Goal: Navigation & Orientation: Find specific page/section

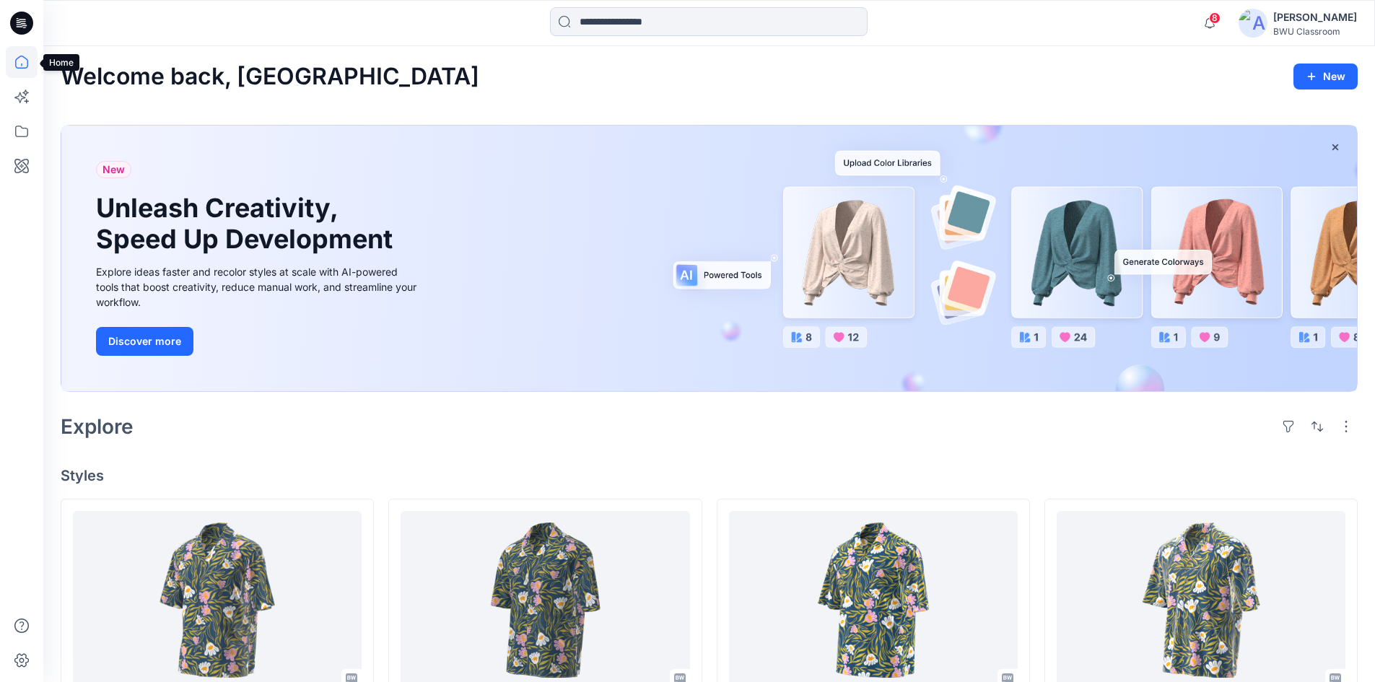
click at [28, 69] on icon at bounding box center [22, 62] width 32 height 32
click at [25, 65] on icon at bounding box center [22, 62] width 32 height 32
click at [21, 101] on icon at bounding box center [19, 97] width 11 height 11
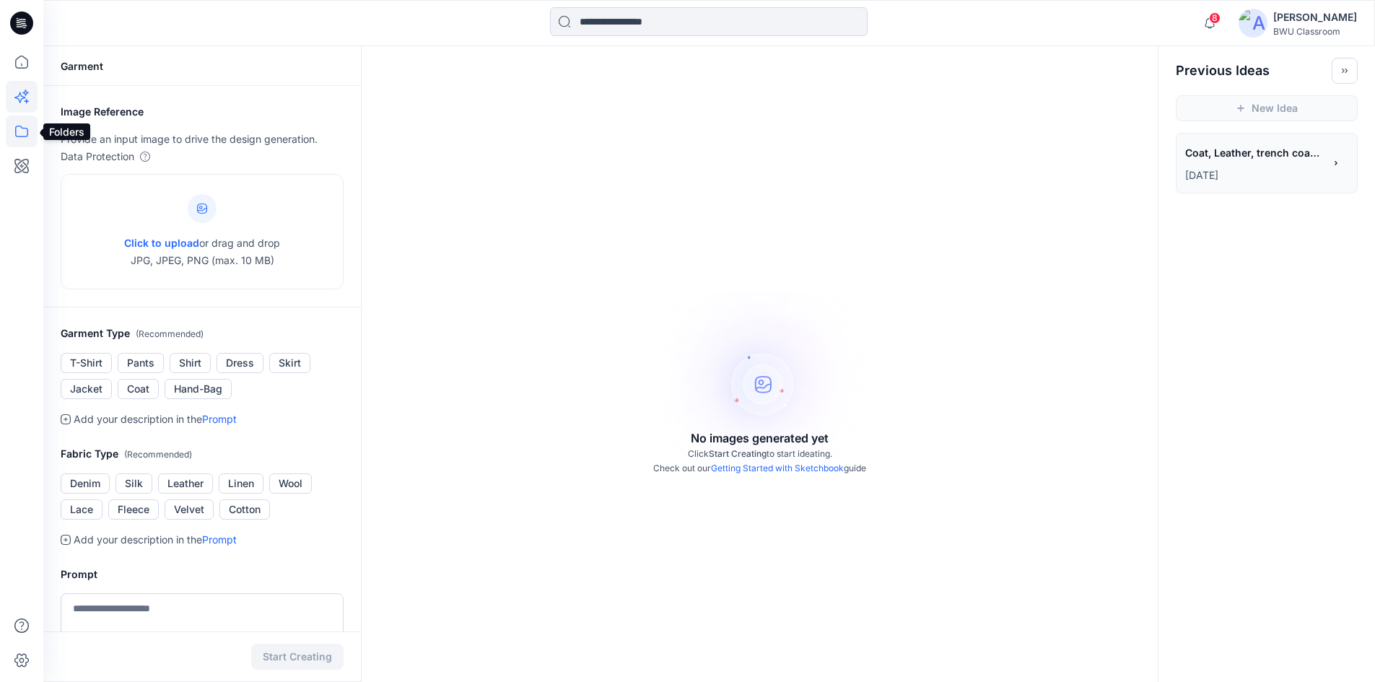
click at [14, 135] on icon at bounding box center [22, 132] width 32 height 32
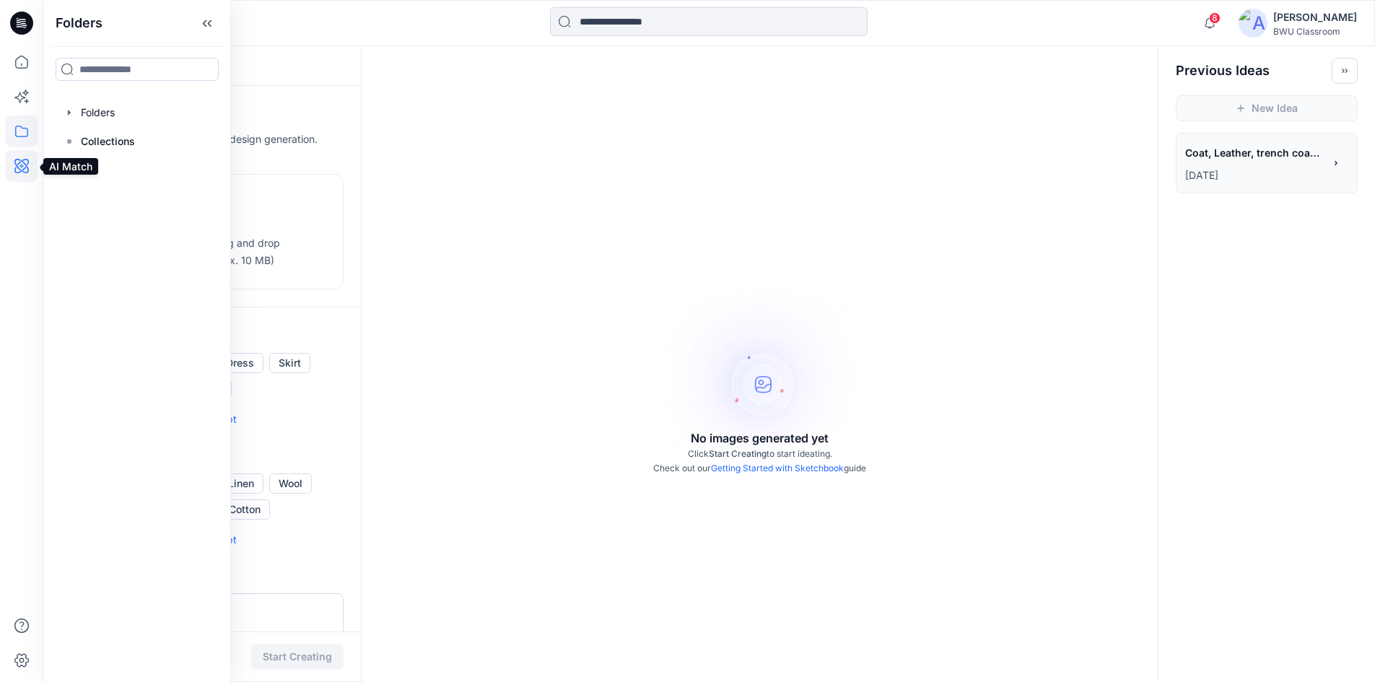
click at [16, 165] on icon at bounding box center [21, 166] width 14 height 14
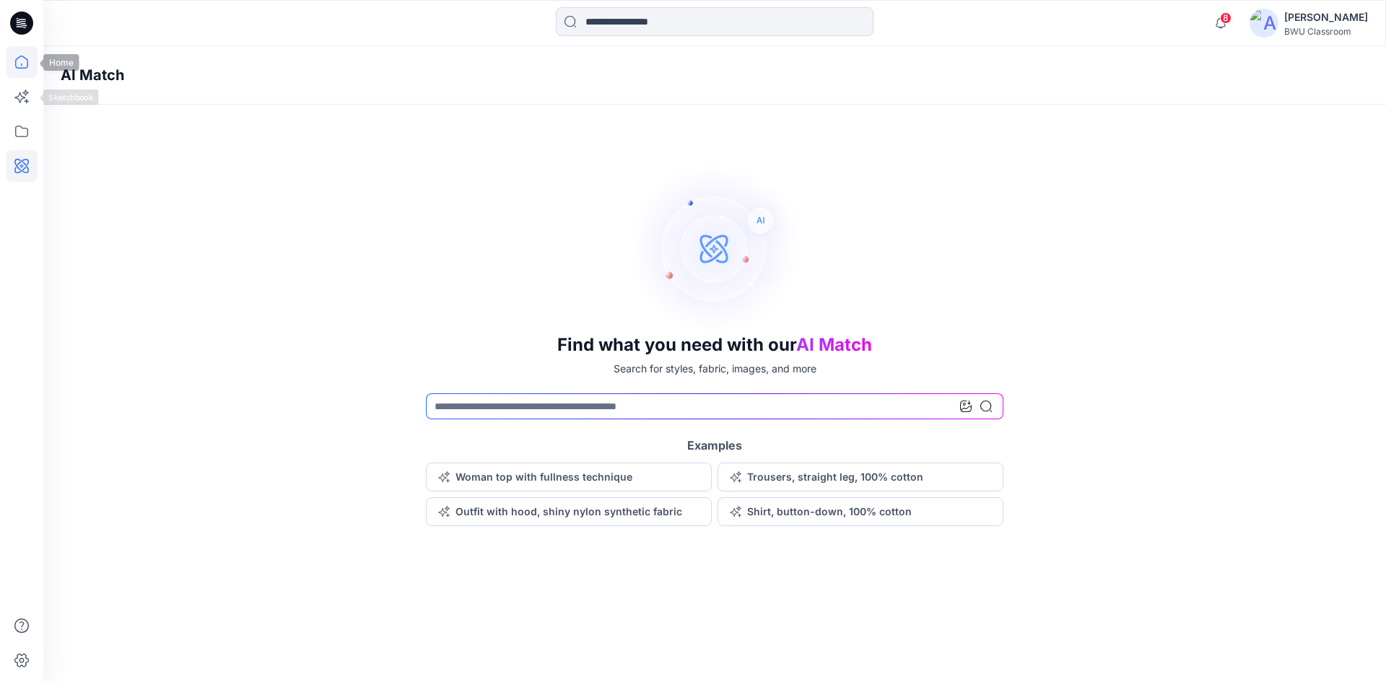
click at [27, 68] on icon at bounding box center [22, 62] width 32 height 32
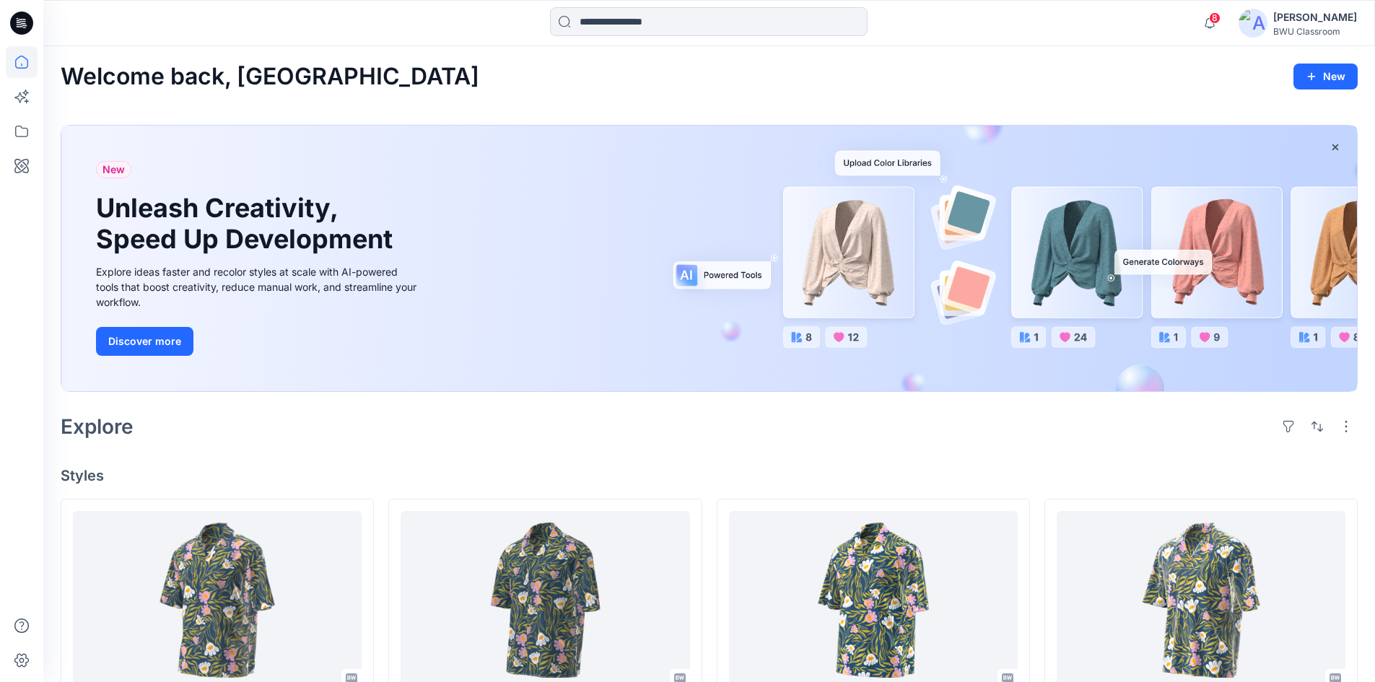
click at [25, 24] on icon at bounding box center [24, 23] width 6 height 1
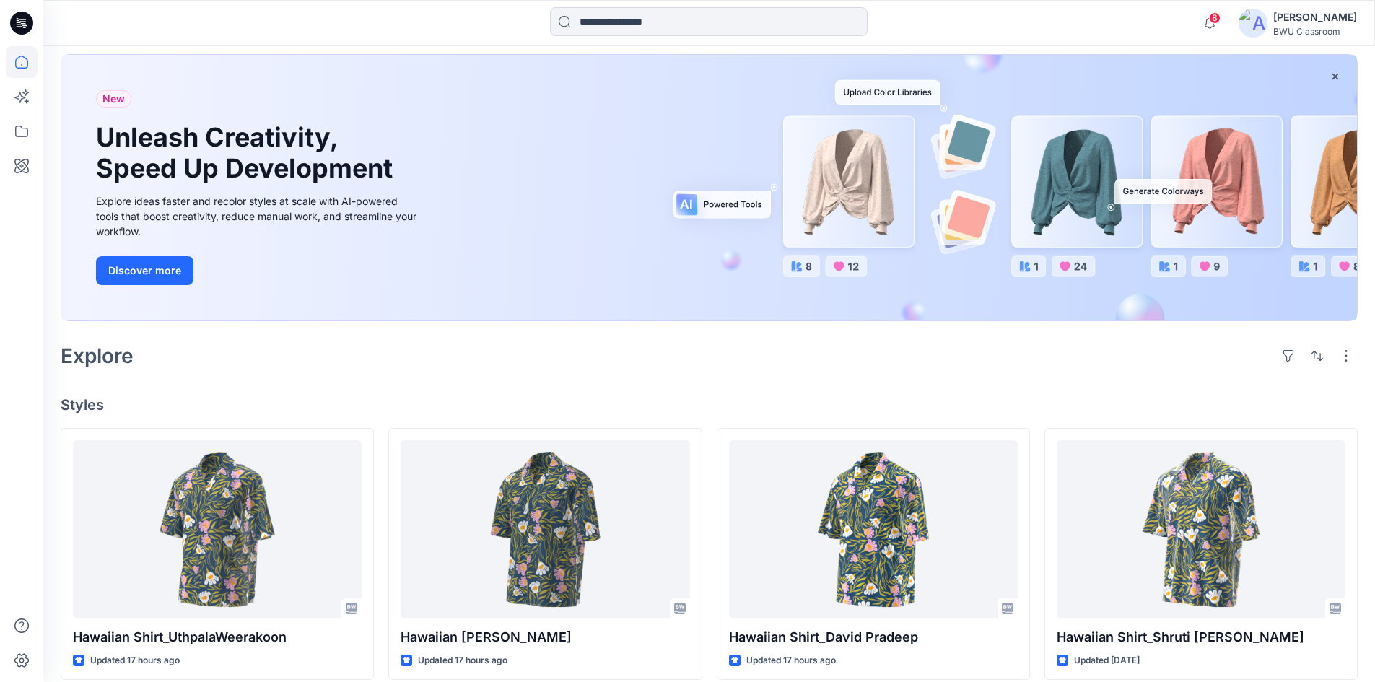
scroll to position [72, 0]
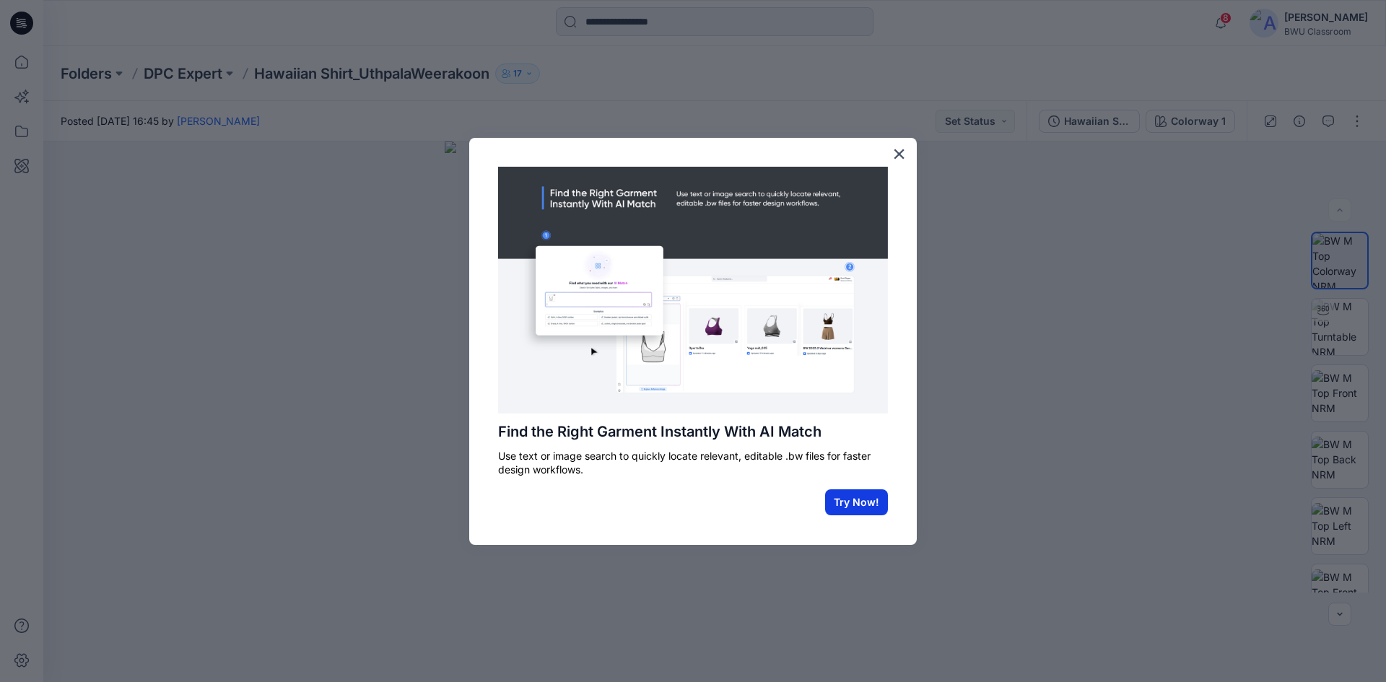
click at [833, 505] on button "Try Now!" at bounding box center [856, 503] width 63 height 26
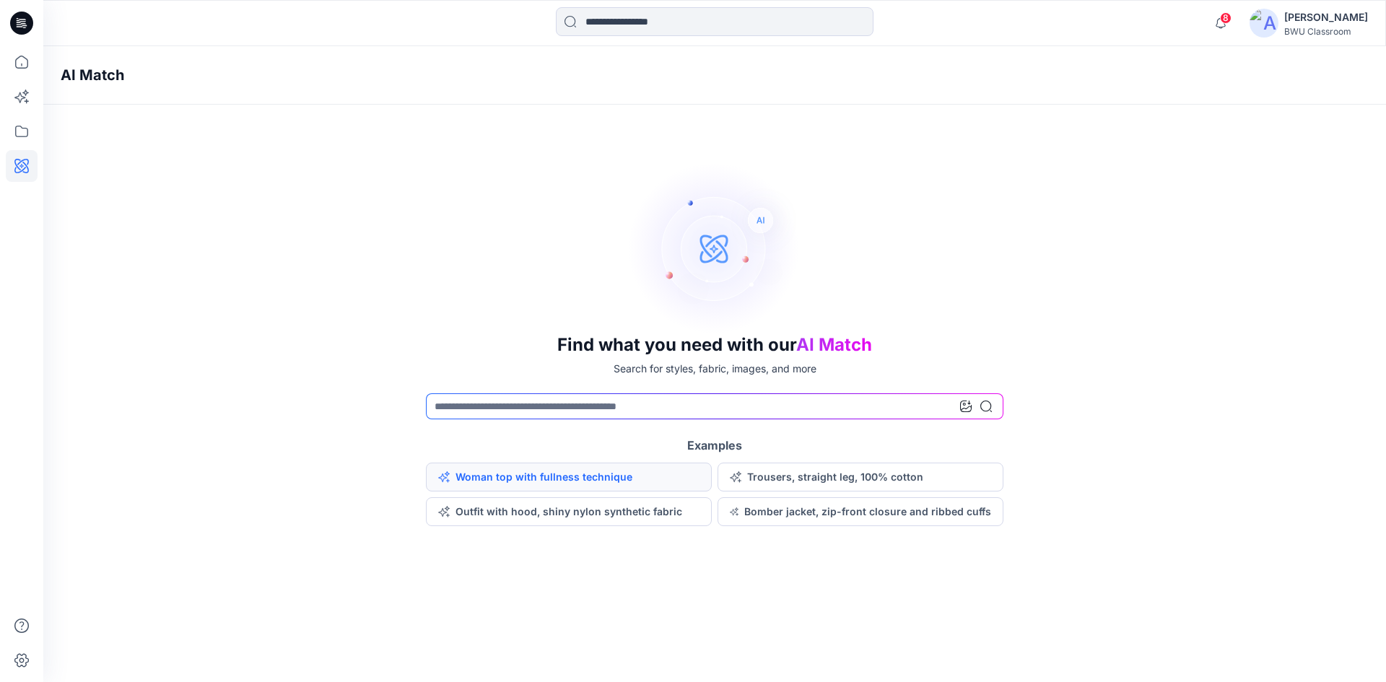
click at [620, 475] on button "Woman top with fullness technique" at bounding box center [569, 477] width 286 height 29
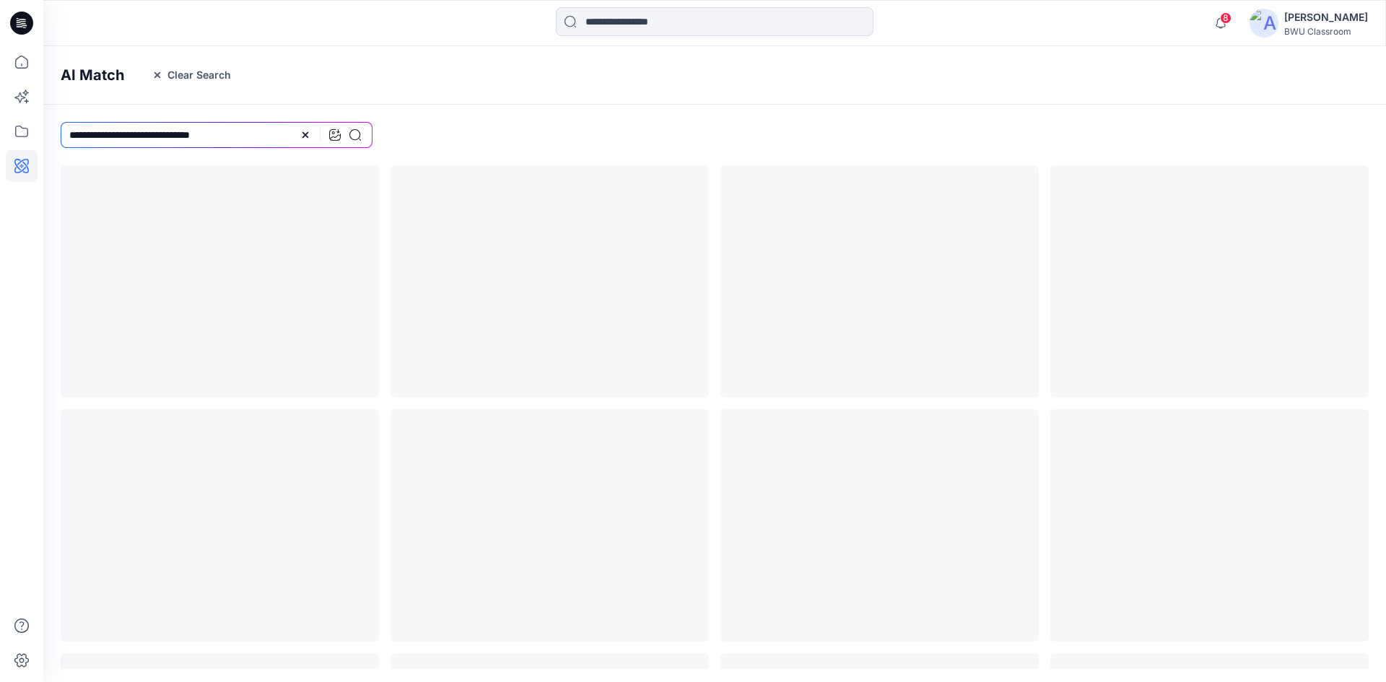
click at [1276, 19] on img at bounding box center [1264, 23] width 29 height 29
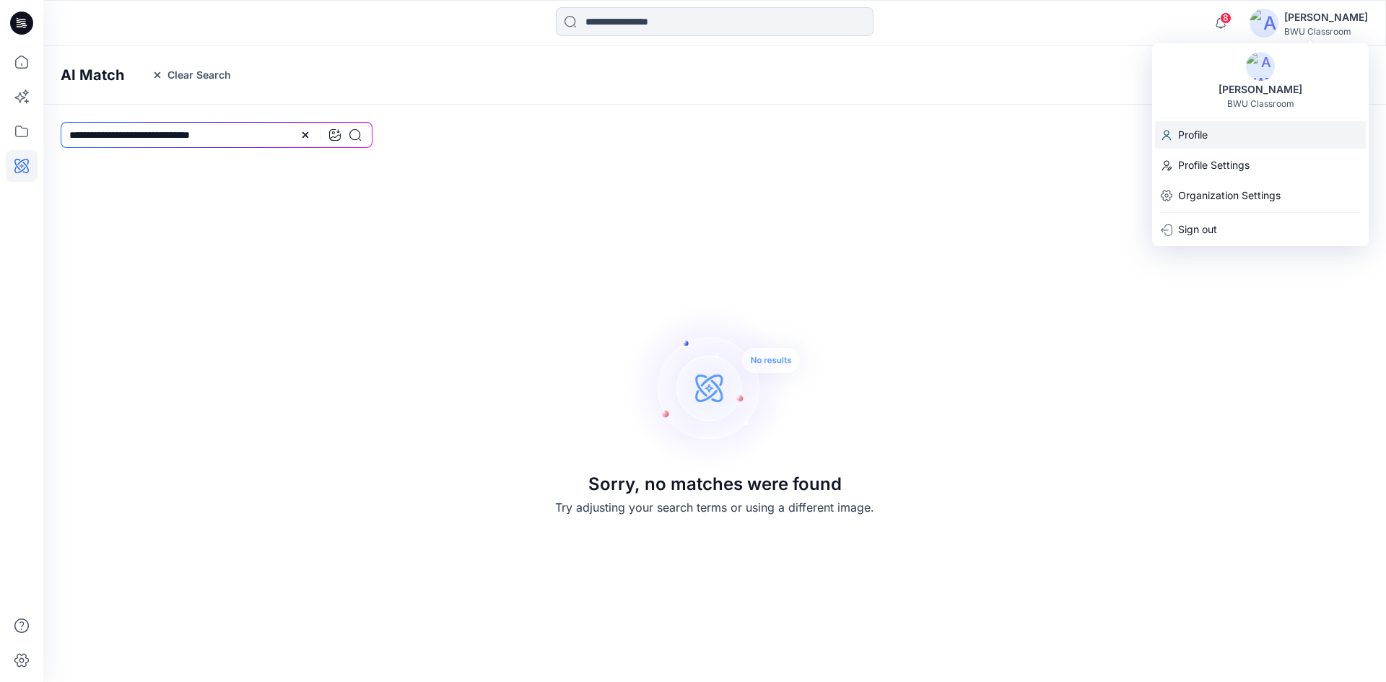
click at [1202, 137] on p "Profile" at bounding box center [1193, 134] width 30 height 27
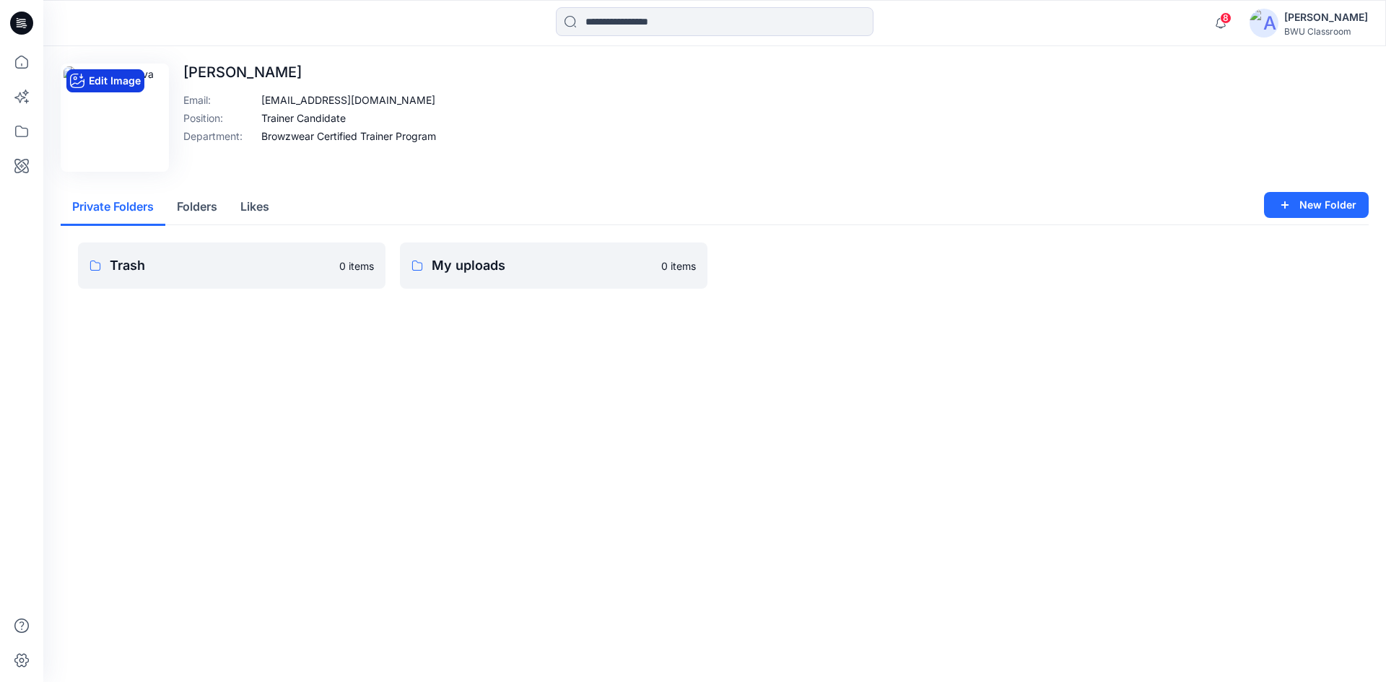
click at [124, 79] on button "Edit Image" at bounding box center [105, 80] width 78 height 23
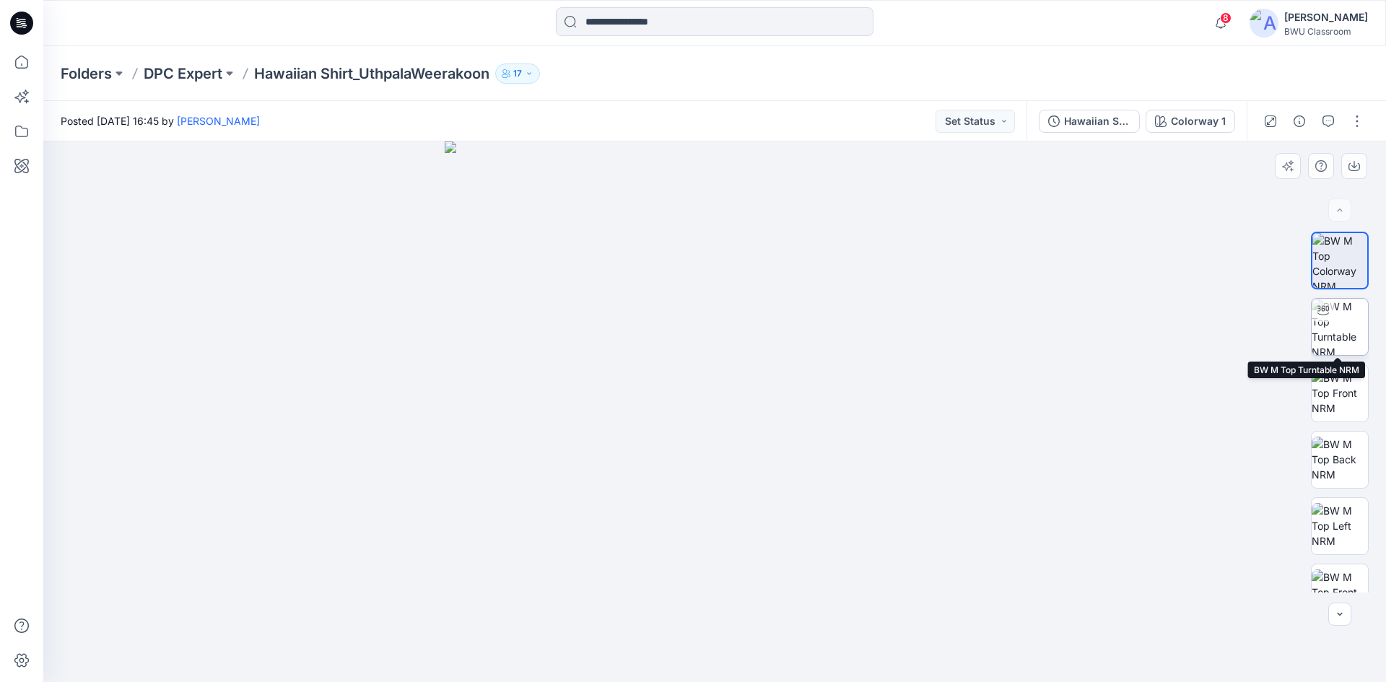
click at [1347, 332] on img at bounding box center [1340, 327] width 56 height 56
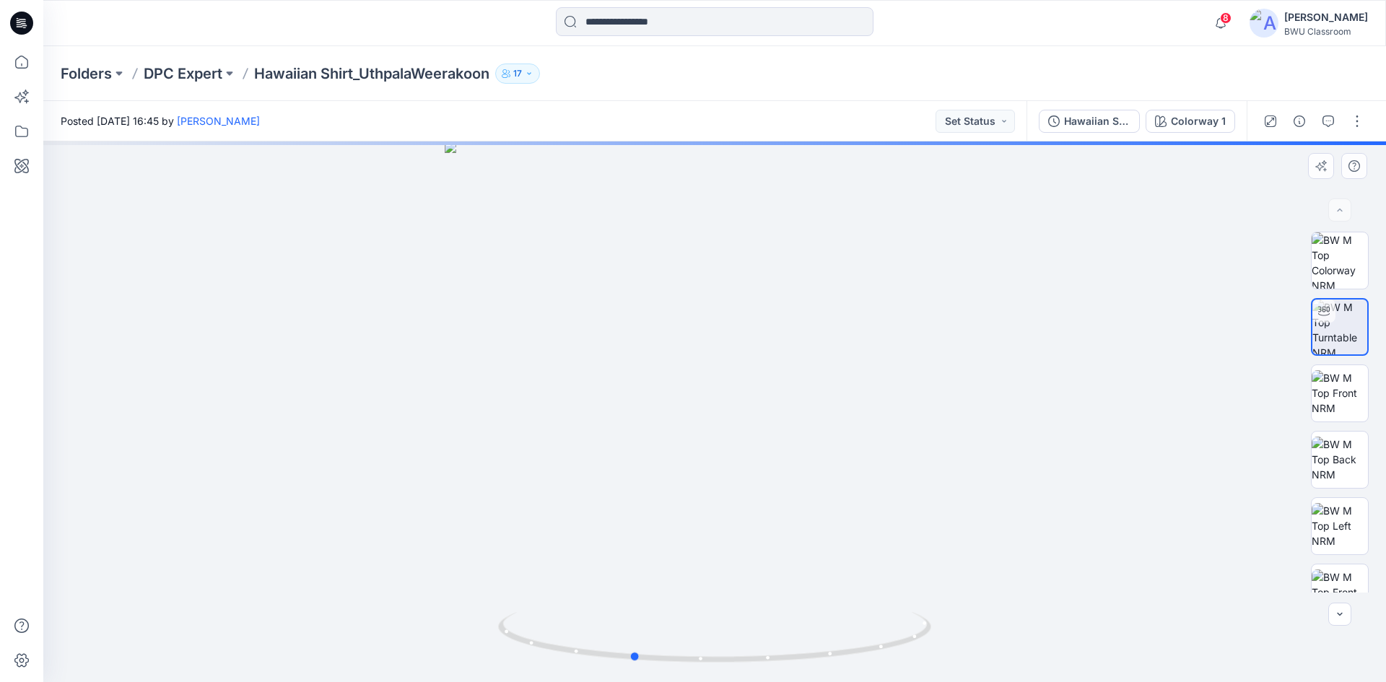
drag, startPoint x: 779, startPoint y: 664, endPoint x: 643, endPoint y: 671, distance: 136.7
click at [643, 671] on div at bounding box center [714, 412] width 1343 height 541
drag, startPoint x: 860, startPoint y: 596, endPoint x: 763, endPoint y: 593, distance: 96.8
click at [745, 604] on div at bounding box center [714, 412] width 1343 height 541
click at [845, 534] on div at bounding box center [714, 412] width 1343 height 541
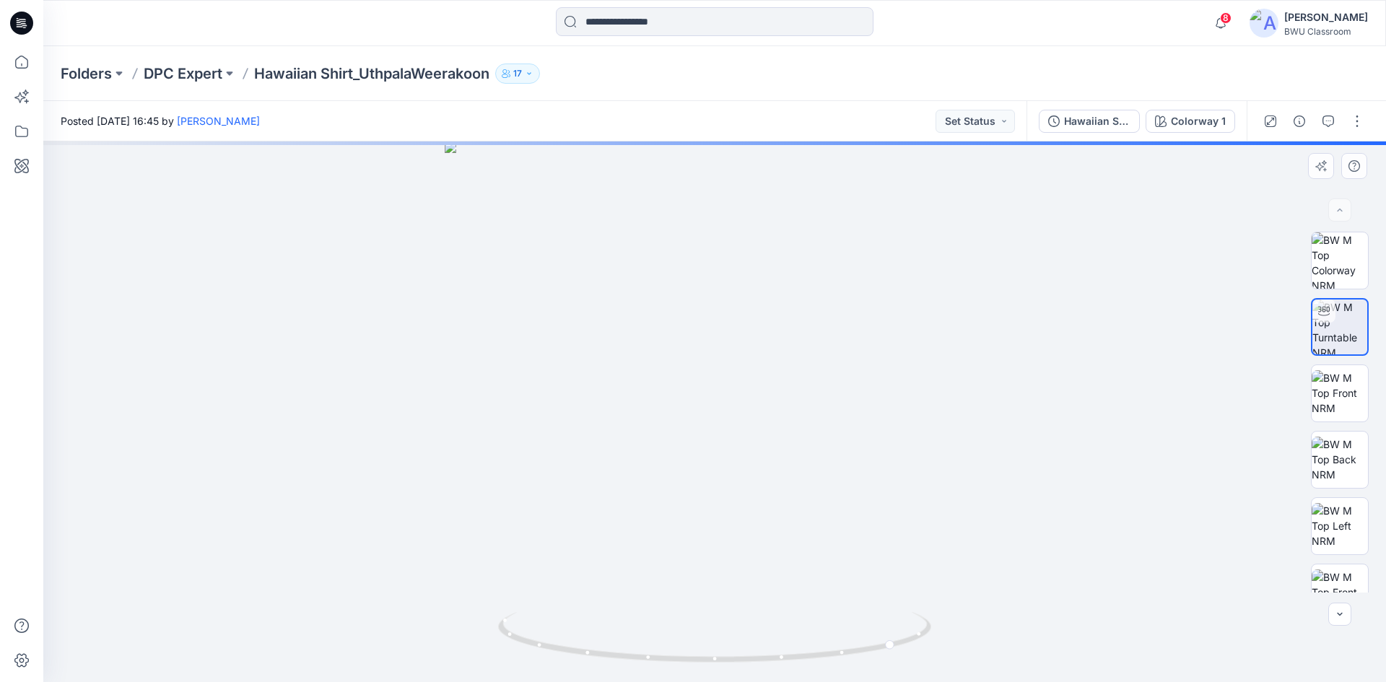
click at [845, 534] on div at bounding box center [714, 412] width 1343 height 541
drag, startPoint x: 758, startPoint y: 547, endPoint x: 1014, endPoint y: 555, distance: 255.7
click at [1014, 555] on div at bounding box center [714, 412] width 1343 height 541
click at [1341, 266] on img at bounding box center [1340, 260] width 56 height 56
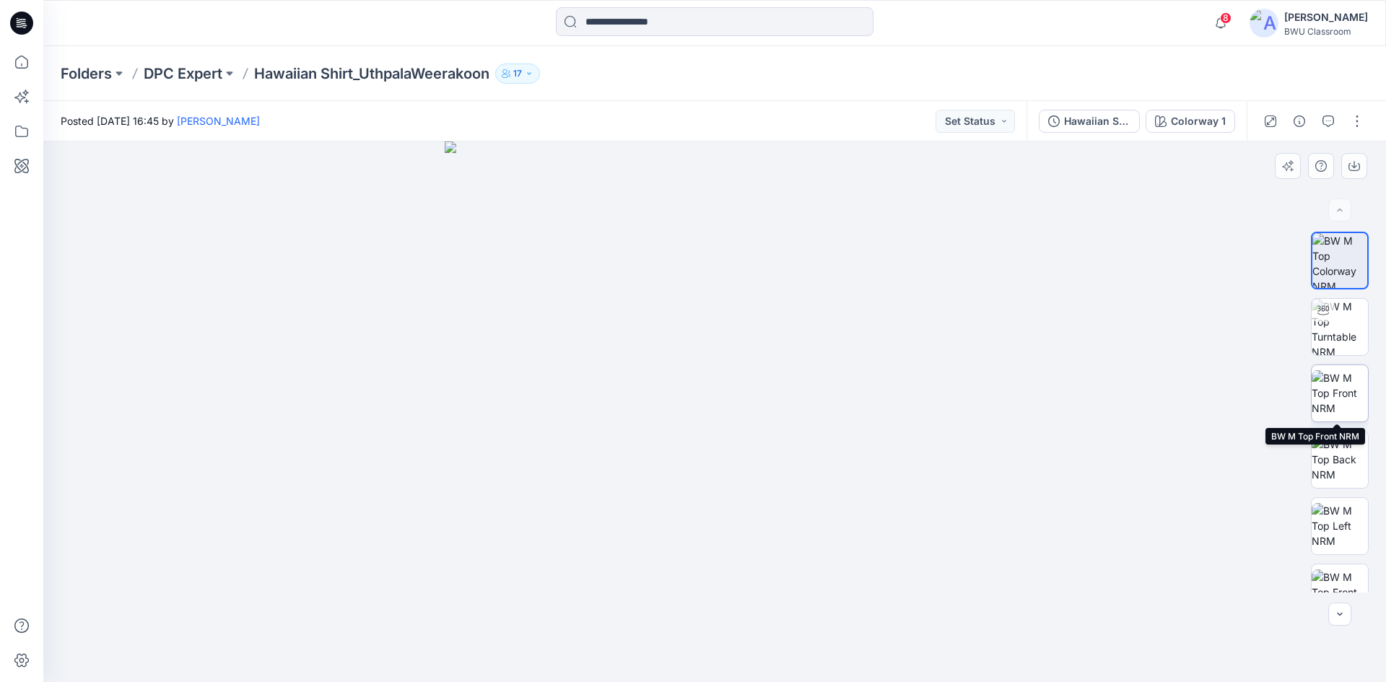
click at [1334, 404] on img at bounding box center [1340, 392] width 56 height 45
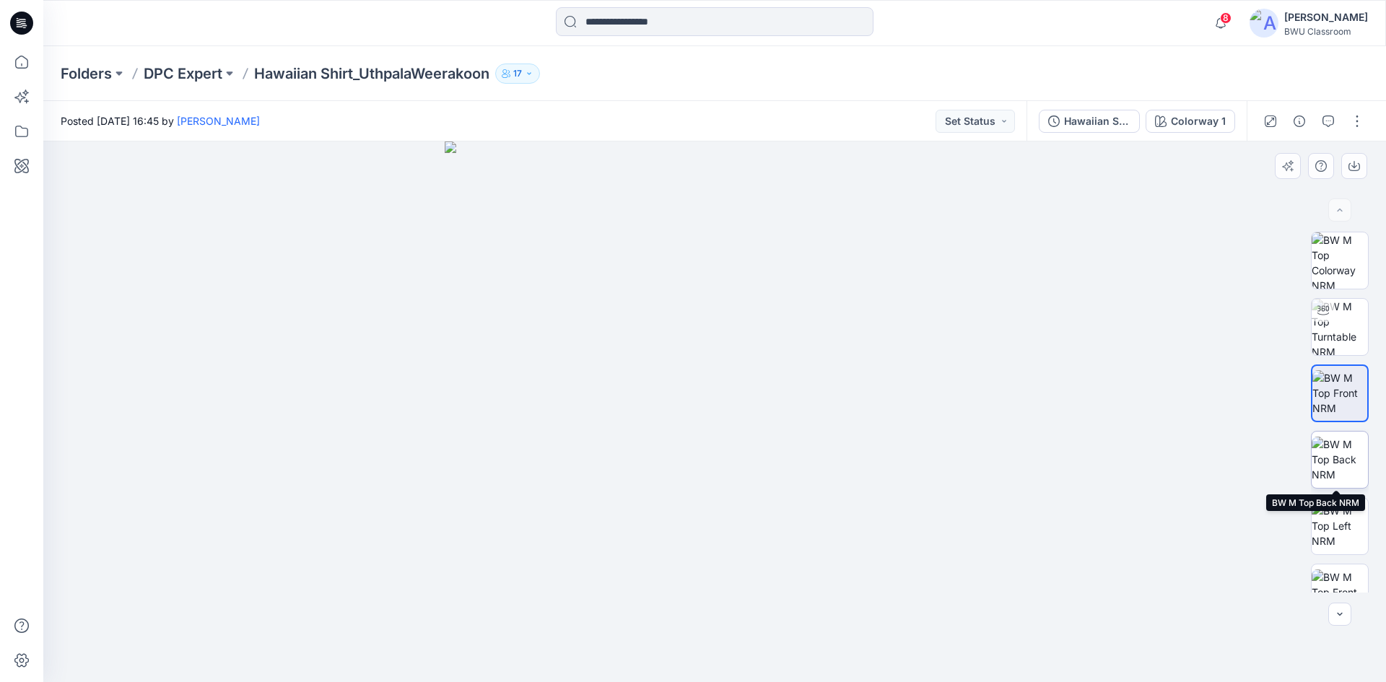
click at [1334, 466] on img at bounding box center [1340, 459] width 56 height 45
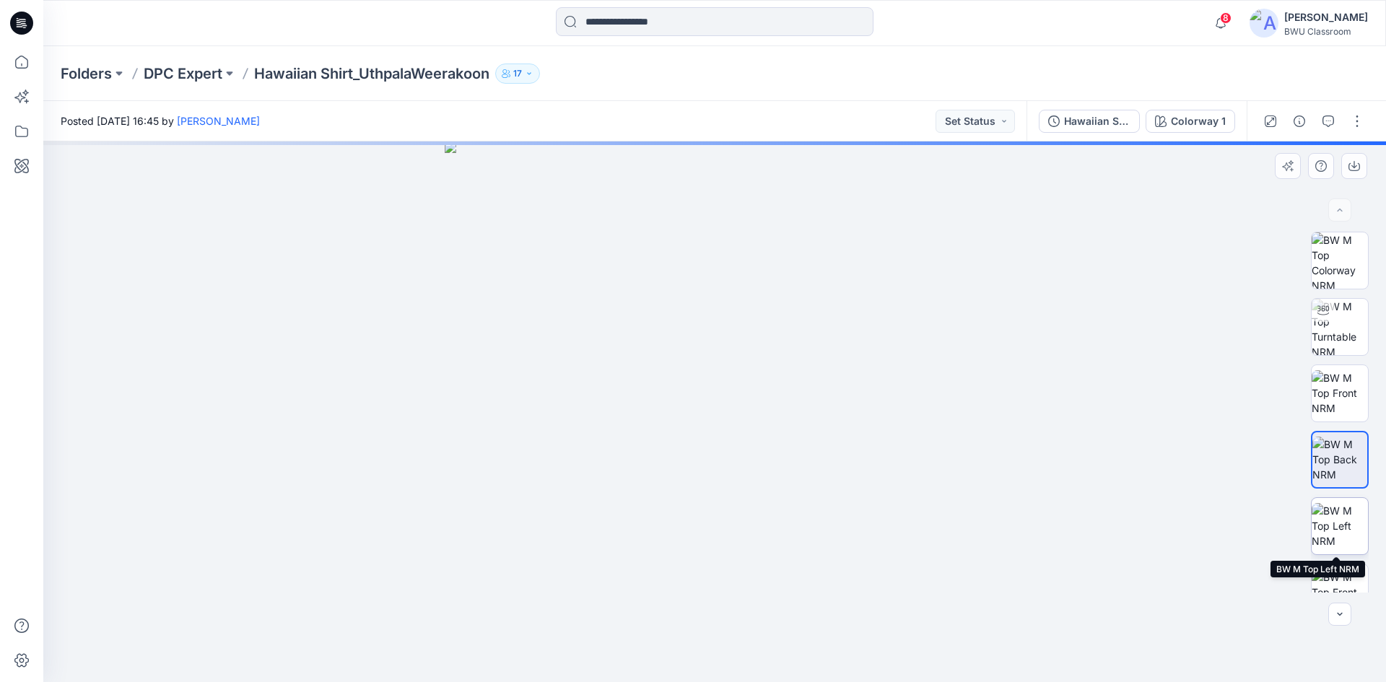
click at [1334, 521] on img at bounding box center [1340, 525] width 56 height 45
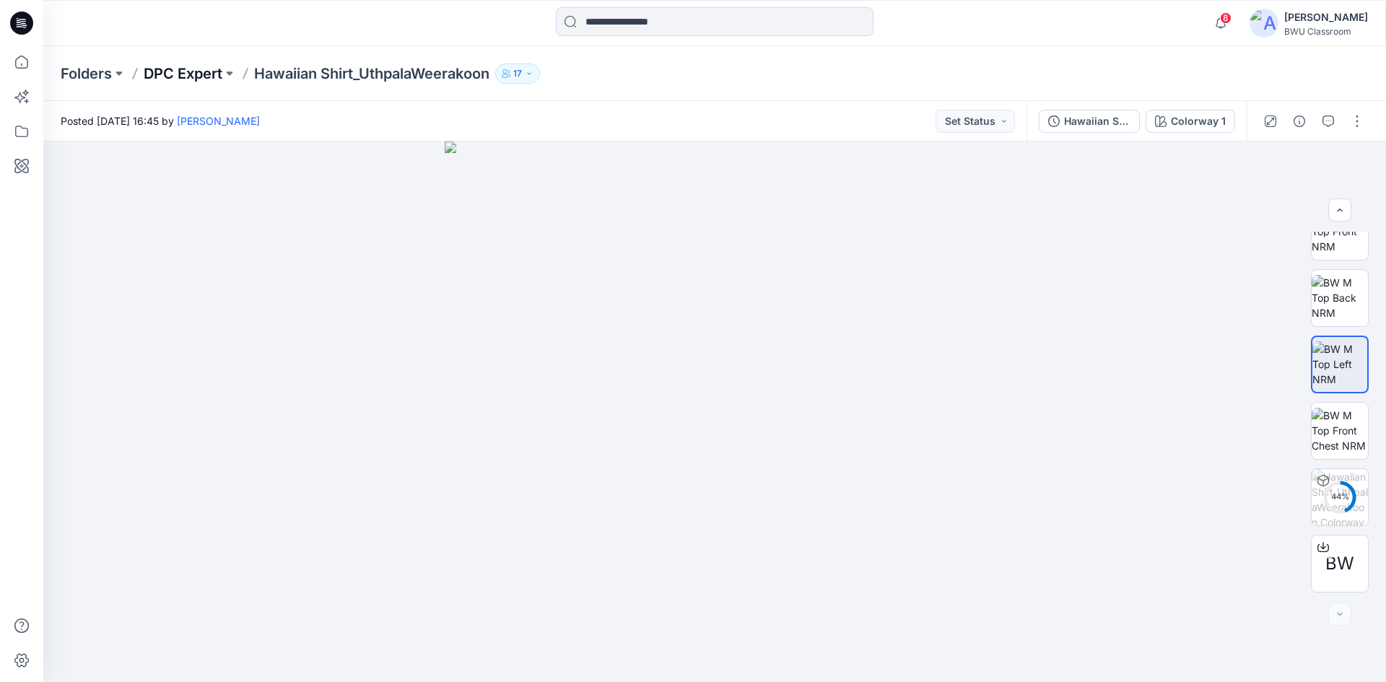
click at [221, 75] on p "DPC Expert" at bounding box center [183, 74] width 79 height 20
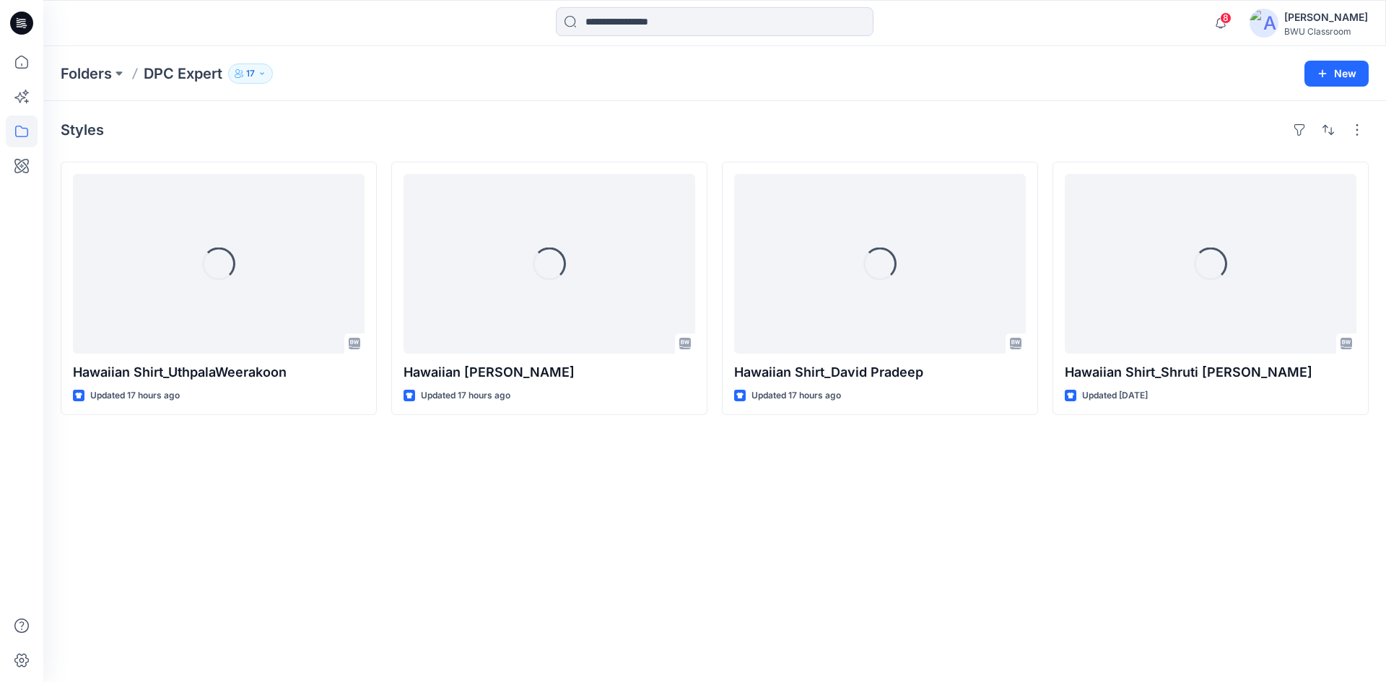
click at [249, 74] on p "17" at bounding box center [250, 74] width 9 height 16
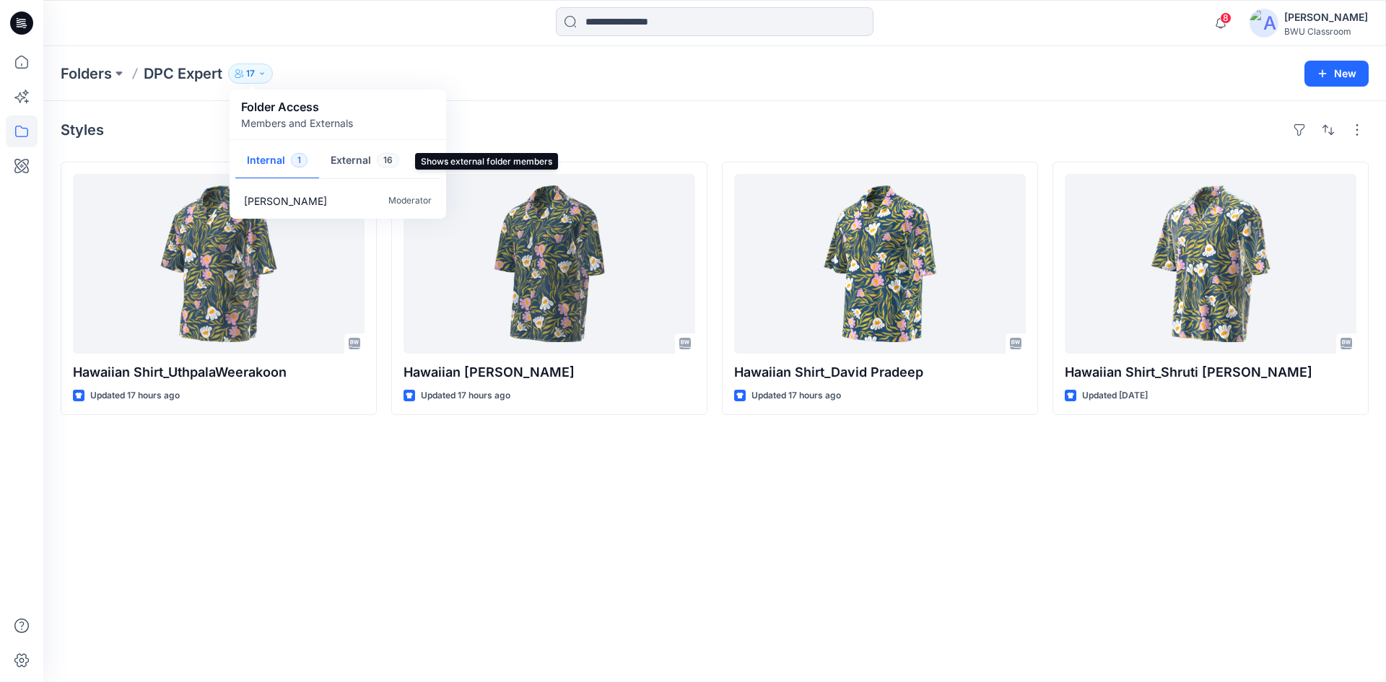
click at [383, 157] on span "16" at bounding box center [388, 160] width 22 height 14
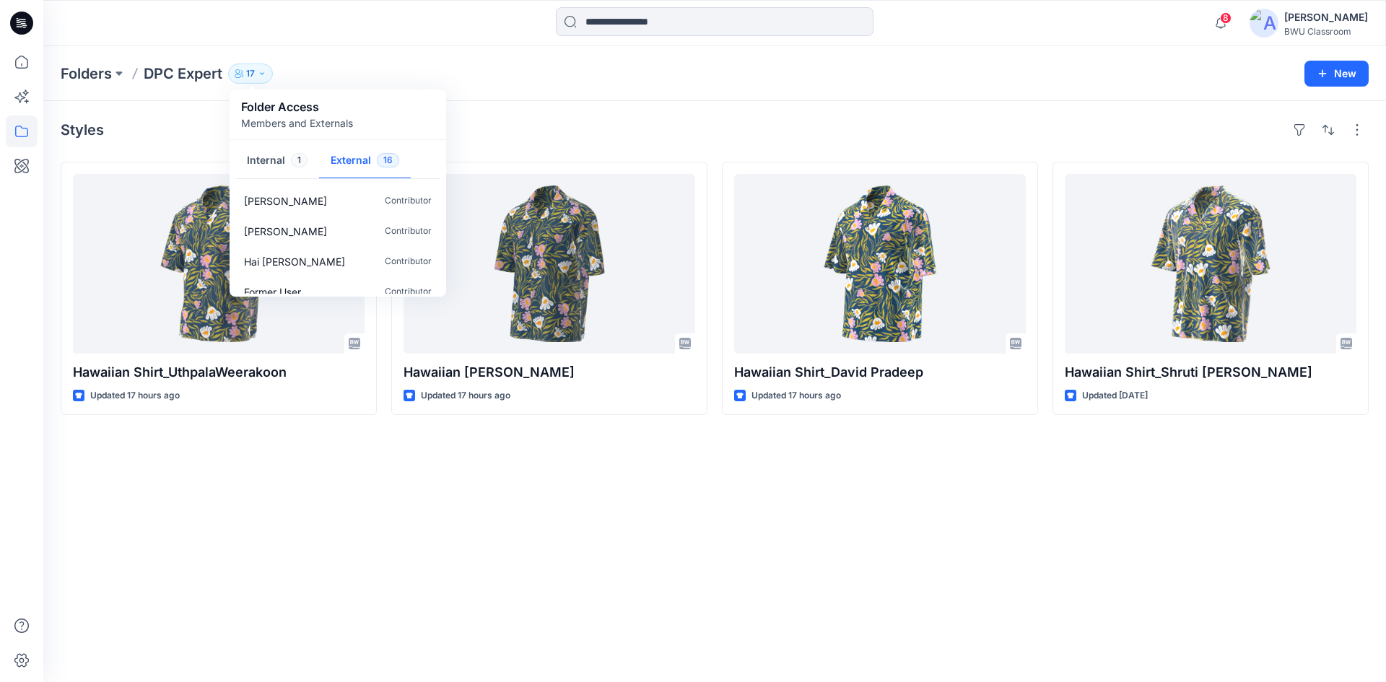
click at [443, 198] on div "Shruti [PERSON_NAME] Contributor [PERSON_NAME] Contributor [PERSON_NAME] Contri…" at bounding box center [338, 240] width 217 height 114
click at [502, 101] on div "Styles Hawaiian Shirt_UthpalaWeerakoon Updated 17 hours ago Hawaiian [PERSON_NA…" at bounding box center [714, 391] width 1343 height 581
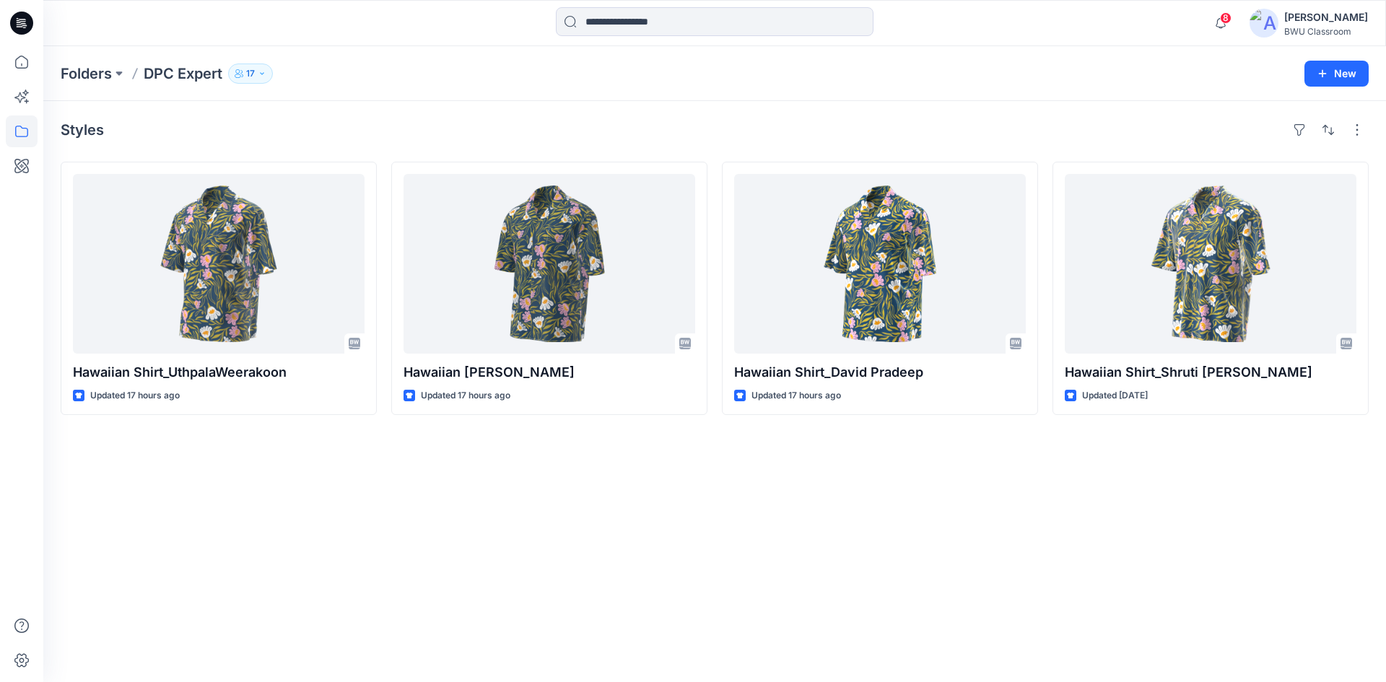
click at [259, 70] on icon "button" at bounding box center [262, 73] width 9 height 9
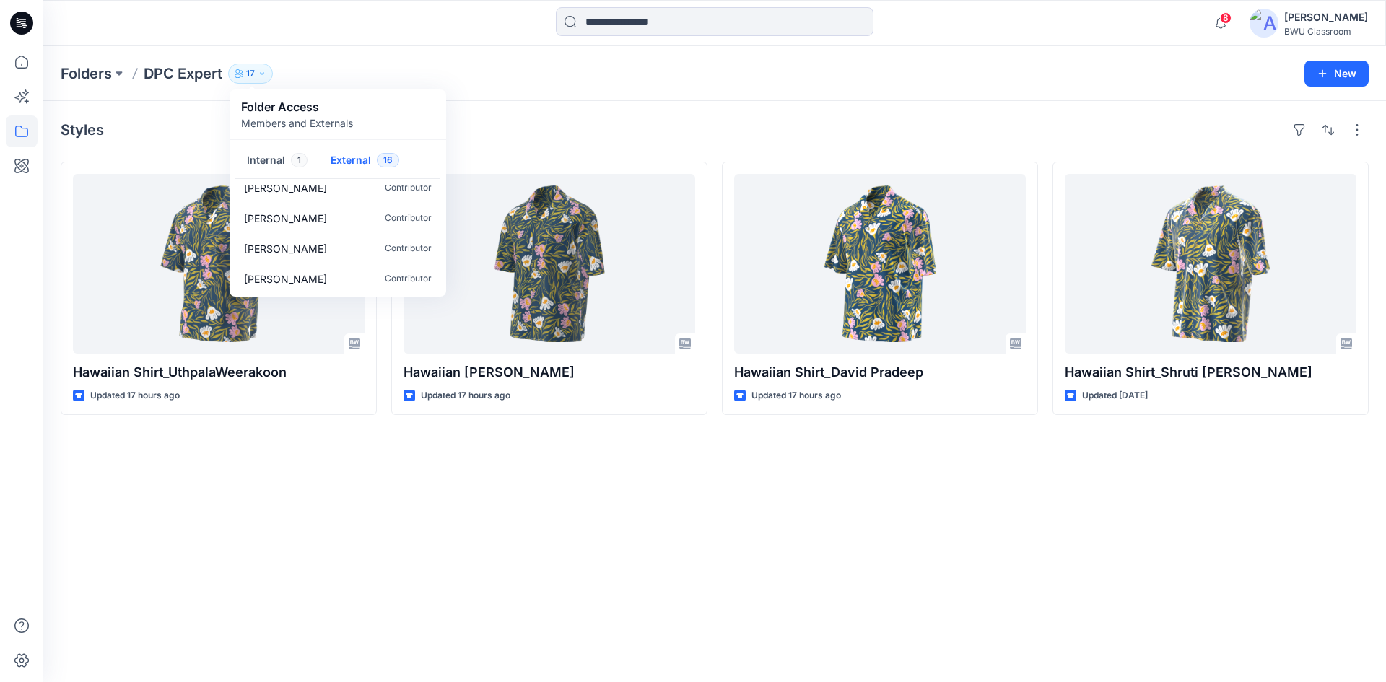
click at [235, 43] on div "8 Notifications [PERSON_NAME] [PERSON_NAME] shared Hawaiian Shirt_David Pradeep…" at bounding box center [714, 23] width 1343 height 46
